Goal: Task Accomplishment & Management: Use online tool/utility

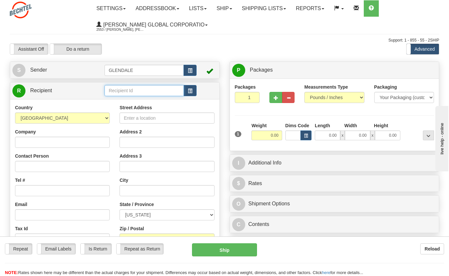
click at [120, 89] on input "text" at bounding box center [144, 90] width 79 height 11
type input "[PERSON_NAME], LTD"
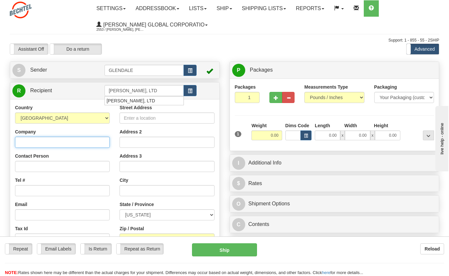
click at [30, 143] on div "Country [GEOGRAPHIC_DATA] [GEOGRAPHIC_DATA] [GEOGRAPHIC_DATA] [GEOGRAPHIC_DATA]…" at bounding box center [115, 192] width 210 height 186
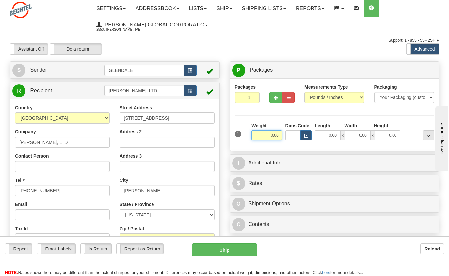
type input "0.06"
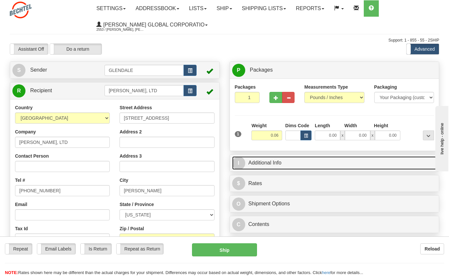
click at [301, 163] on link "I Additional Info" at bounding box center [334, 162] width 205 height 13
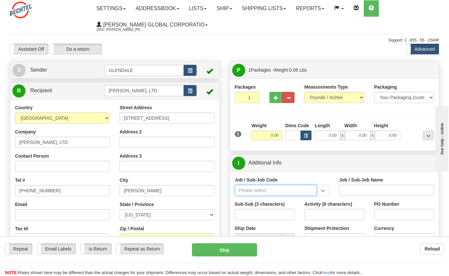
click at [252, 191] on input "Job / Sub-Job Code" at bounding box center [276, 190] width 82 height 11
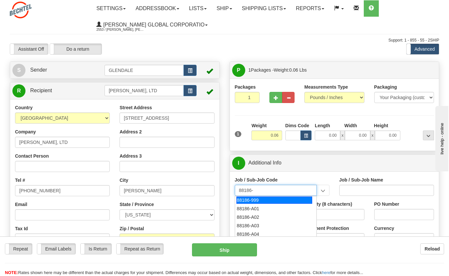
scroll to position [33, 0]
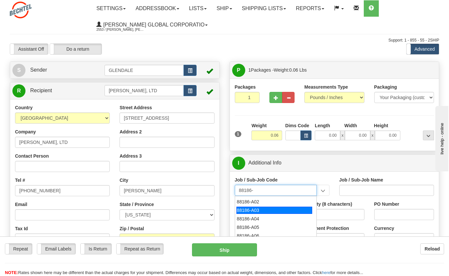
click at [254, 210] on div "88186-A03" at bounding box center [275, 210] width 76 height 7
type input "88186-A03"
type input "GOLDFINCH SOLAR - LAND-LEASE PAYMENTS"
type input "88186-A03"
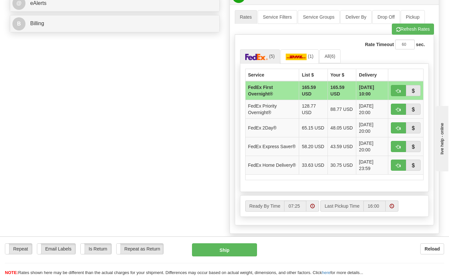
scroll to position [294, 0]
click at [399, 128] on span "button" at bounding box center [399, 128] width 5 height 4
type input "03"
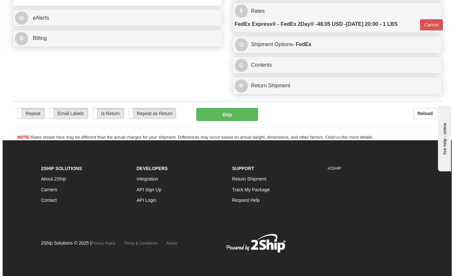
scroll to position [279, 0]
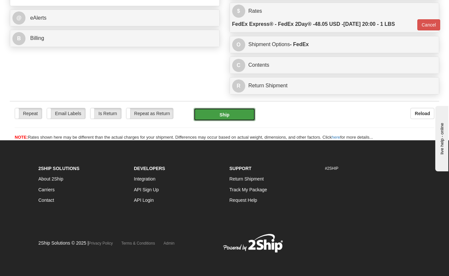
click at [212, 117] on button "Ship" at bounding box center [225, 114] width 62 height 13
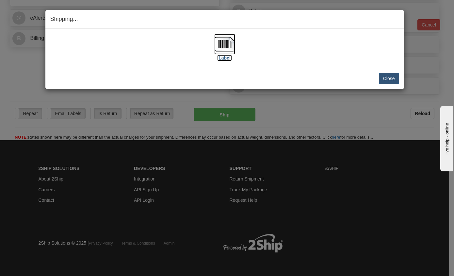
click at [225, 46] on img at bounding box center [224, 44] width 21 height 21
drag, startPoint x: 391, startPoint y: 78, endPoint x: 343, endPoint y: 78, distance: 47.7
click at [391, 78] on button "Close" at bounding box center [389, 78] width 20 height 11
